Goal: Use online tool/utility: Utilize a website feature to perform a specific function

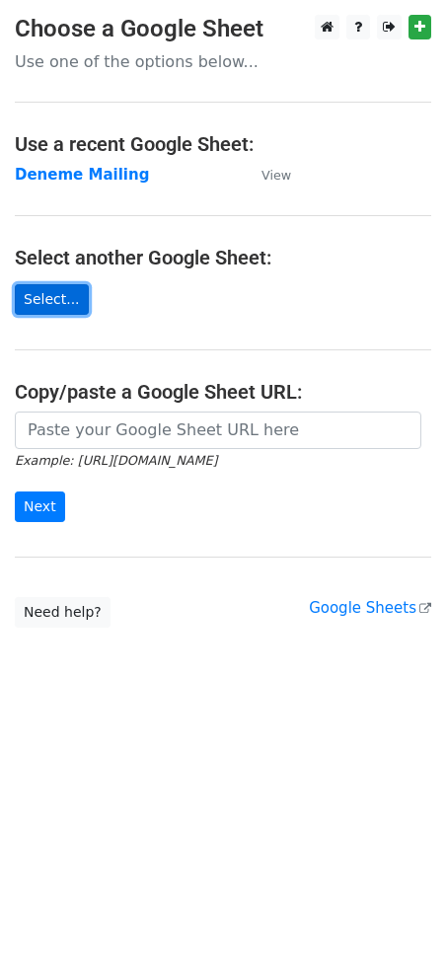
click at [57, 291] on link "Select..." at bounding box center [52, 299] width 74 height 31
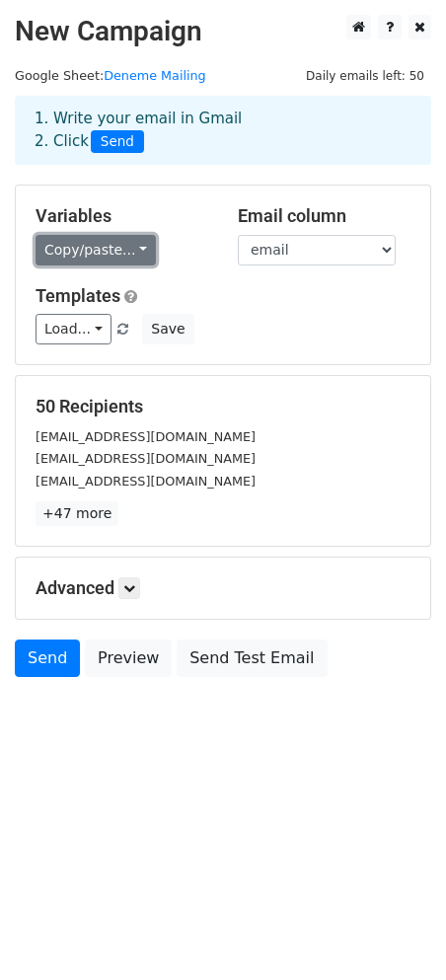
click at [129, 257] on link "Copy/paste..." at bounding box center [96, 250] width 120 height 31
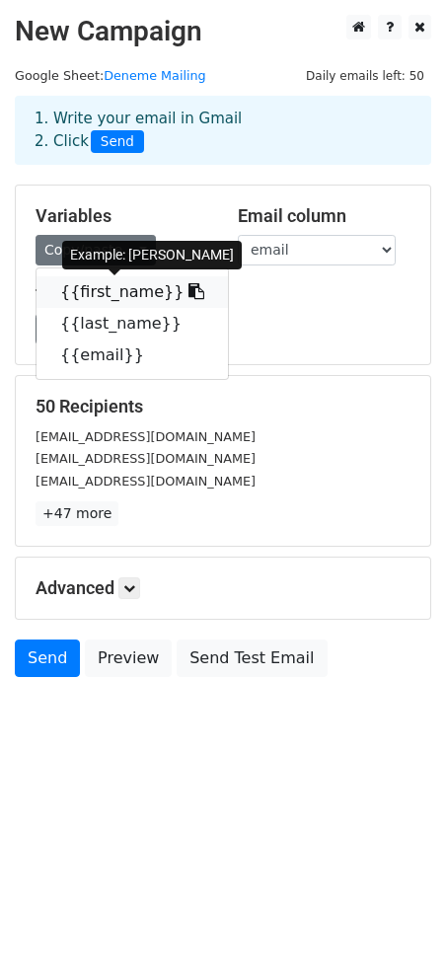
click at [119, 302] on link "{{first_name}}" at bounding box center [133, 292] width 192 height 32
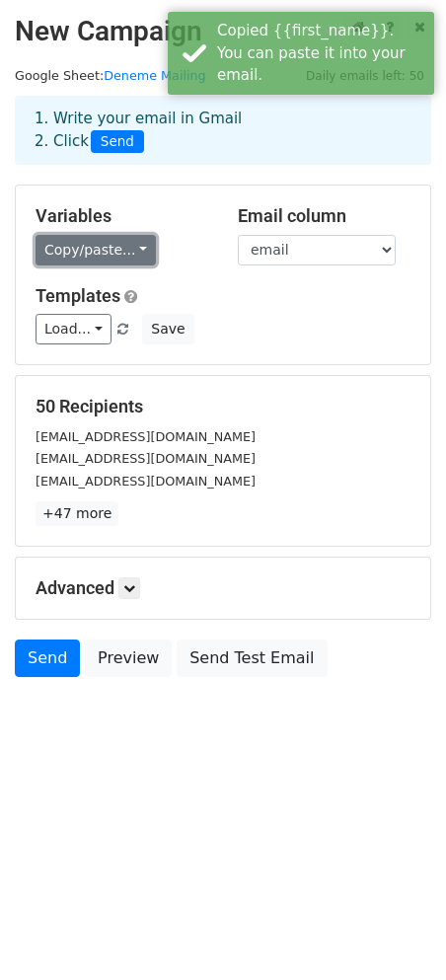
click at [116, 259] on link "Copy/paste..." at bounding box center [96, 250] width 120 height 31
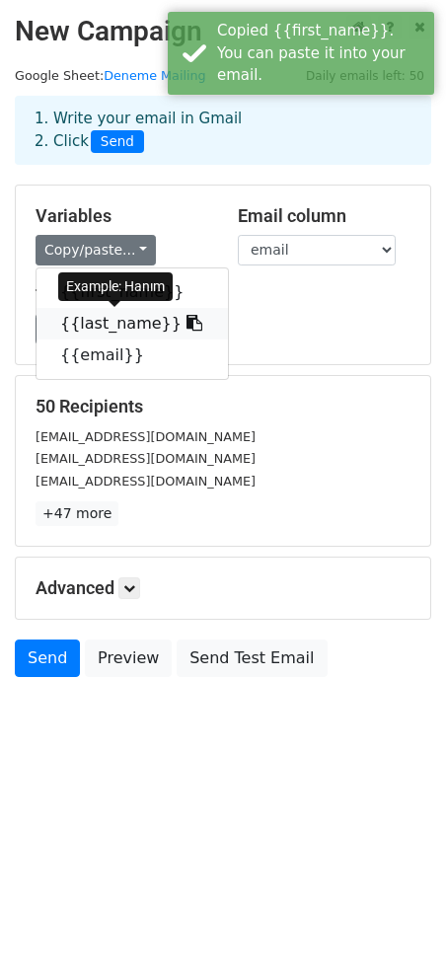
click at [117, 313] on link "{{last_name}}" at bounding box center [133, 324] width 192 height 32
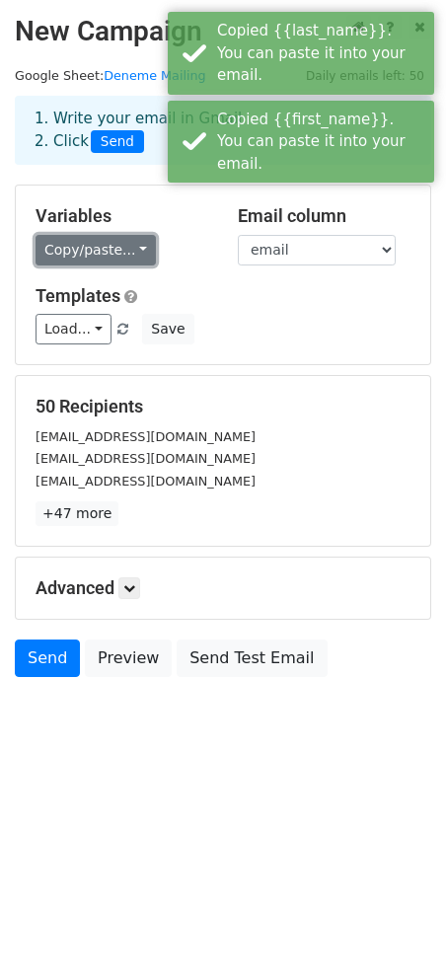
click at [119, 258] on link "Copy/paste..." at bounding box center [96, 250] width 120 height 31
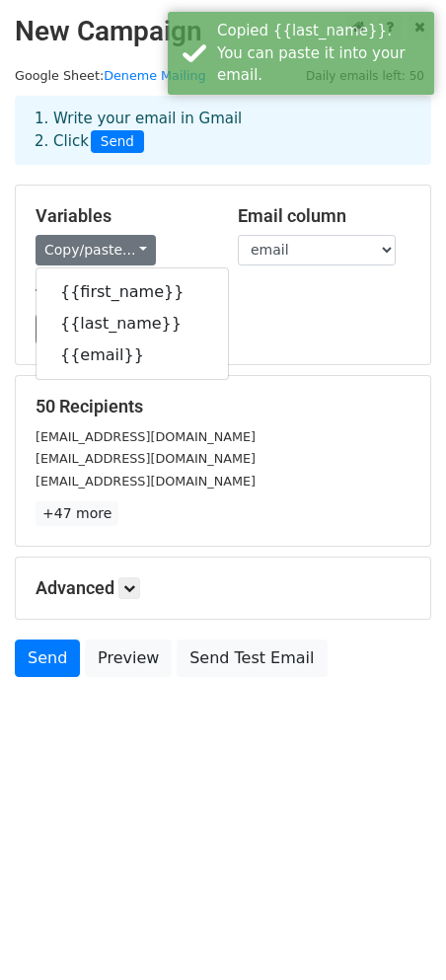
click at [415, 686] on div "Send Preview Send Test Email" at bounding box center [223, 663] width 446 height 47
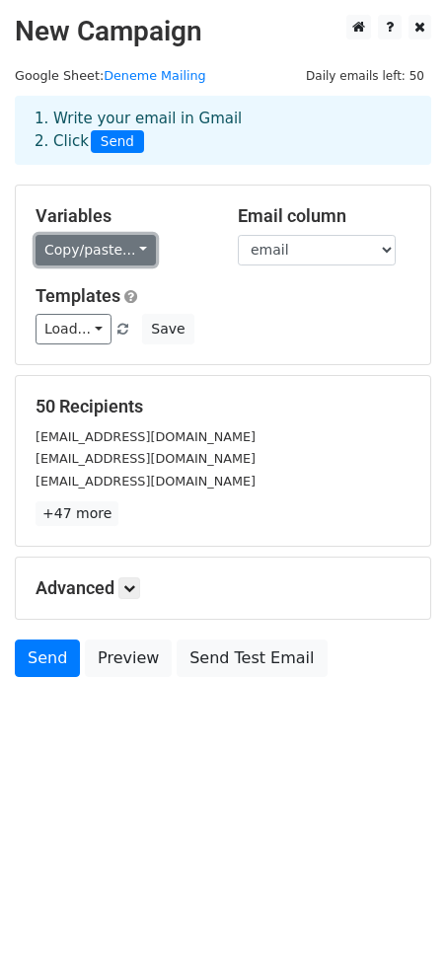
click at [139, 254] on link "Copy/paste..." at bounding box center [96, 250] width 120 height 31
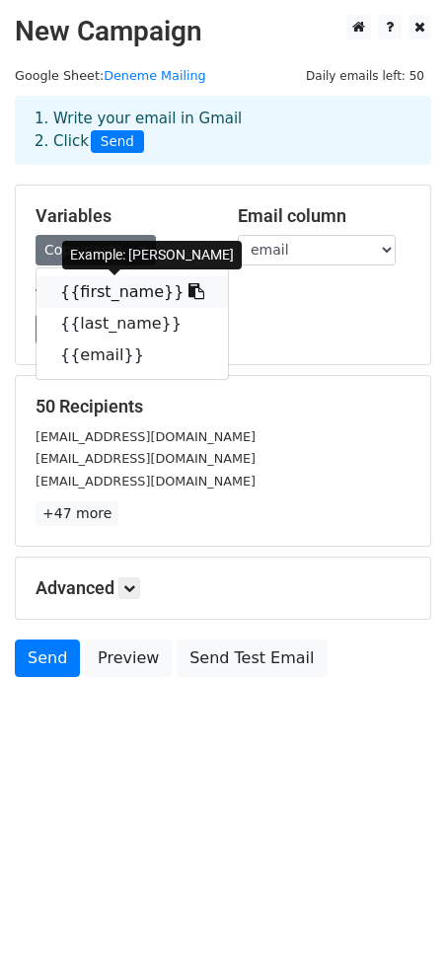
click at [189, 291] on icon at bounding box center [197, 291] width 16 height 16
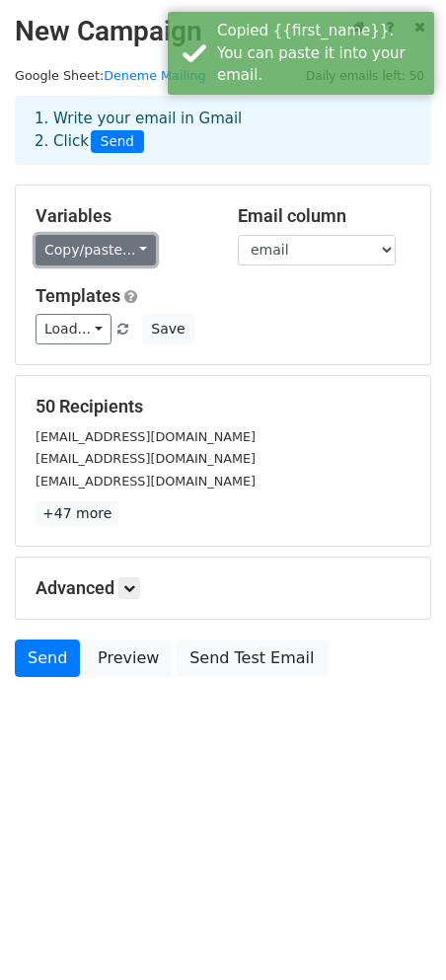
click at [136, 239] on link "Copy/paste..." at bounding box center [96, 250] width 120 height 31
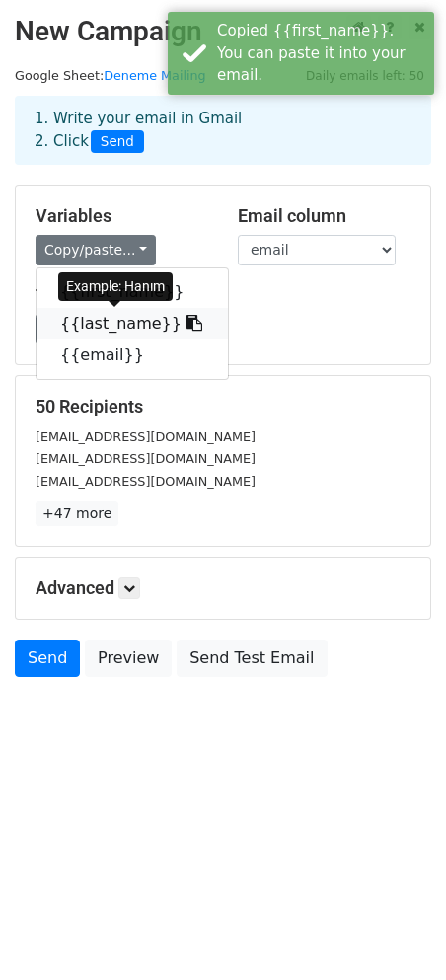
click at [187, 320] on icon at bounding box center [195, 323] width 16 height 16
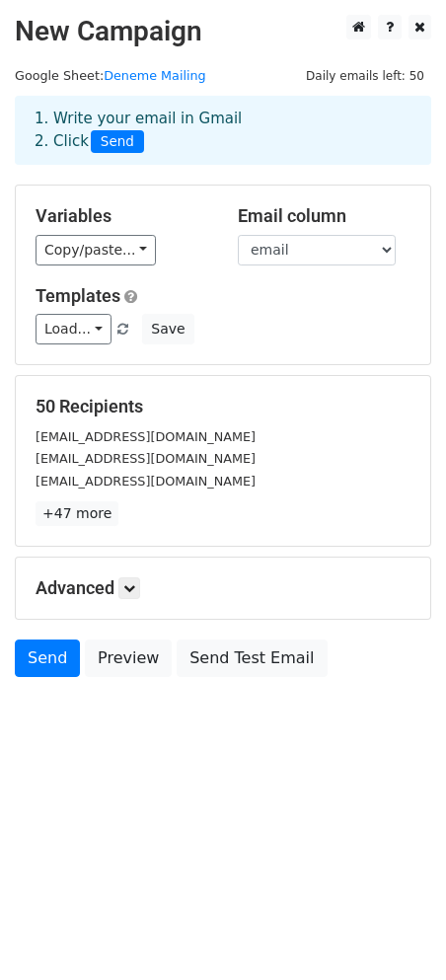
drag, startPoint x: 146, startPoint y: 606, endPoint x: 118, endPoint y: 577, distance: 39.8
click at [136, 594] on div "Advanced Tracking Track Opens UTM Codes Track Clicks Filters Only include sprea…" at bounding box center [223, 588] width 415 height 61
drag, startPoint x: 118, startPoint y: 577, endPoint x: 138, endPoint y: 592, distance: 24.7
click at [122, 579] on div "Advanced Tracking Track Opens UTM Codes Track Clicks Filters Only include sprea…" at bounding box center [223, 588] width 415 height 61
click at [134, 589] on icon at bounding box center [129, 588] width 12 height 12
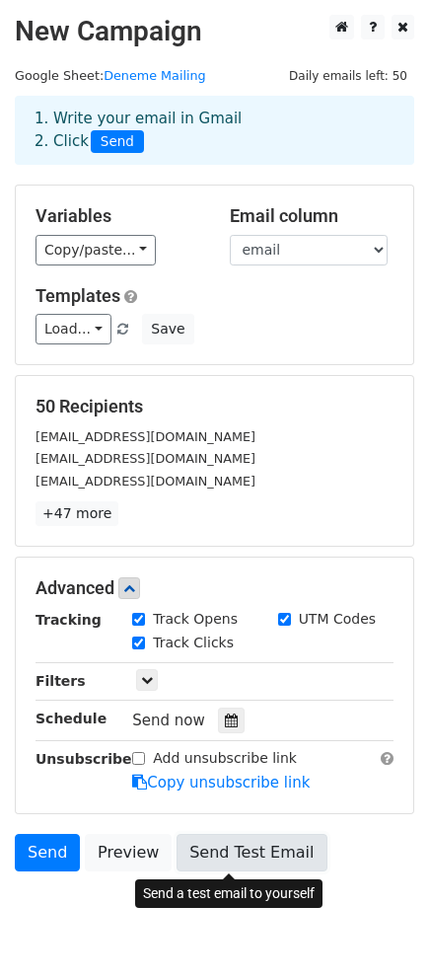
click at [260, 840] on link "Send Test Email" at bounding box center [252, 853] width 150 height 38
click at [253, 844] on link "Send Test Email" at bounding box center [252, 853] width 150 height 38
drag, startPoint x: 210, startPoint y: 864, endPoint x: 187, endPoint y: 815, distance: 53.9
click at [209, 864] on link "Send Test Email" at bounding box center [252, 853] width 150 height 38
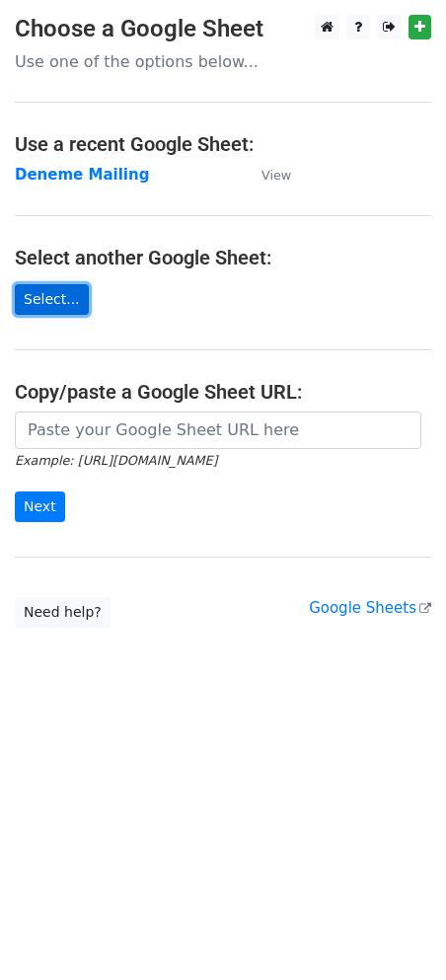
click at [72, 295] on link "Select..." at bounding box center [52, 299] width 74 height 31
